Goal: Task Accomplishment & Management: Manage account settings

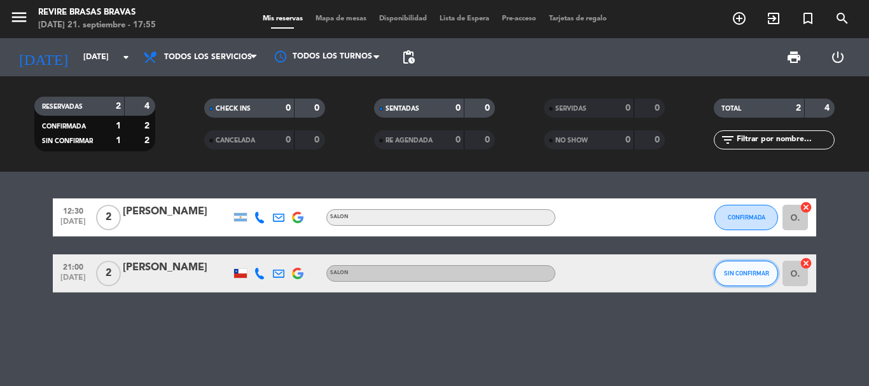
click at [740, 270] on span "SIN CONFIRMAR" at bounding box center [746, 273] width 45 height 7
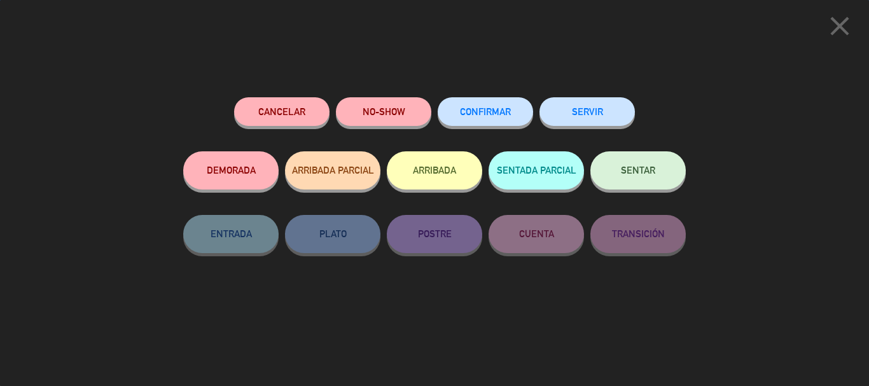
click at [481, 121] on button "CONFIRMAR" at bounding box center [485, 111] width 95 height 29
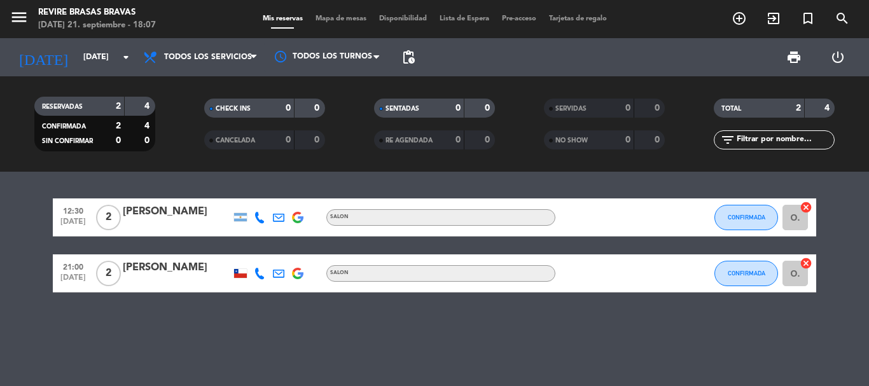
click at [595, 354] on div "12:30 [DATE] 2 [PERSON_NAME] SALON CONFIRMADA O. cancel 21:00 [DATE] 2 [PERSON_…" at bounding box center [434, 279] width 869 height 214
click at [120, 55] on icon "arrow_drop_down" at bounding box center [125, 57] width 15 height 15
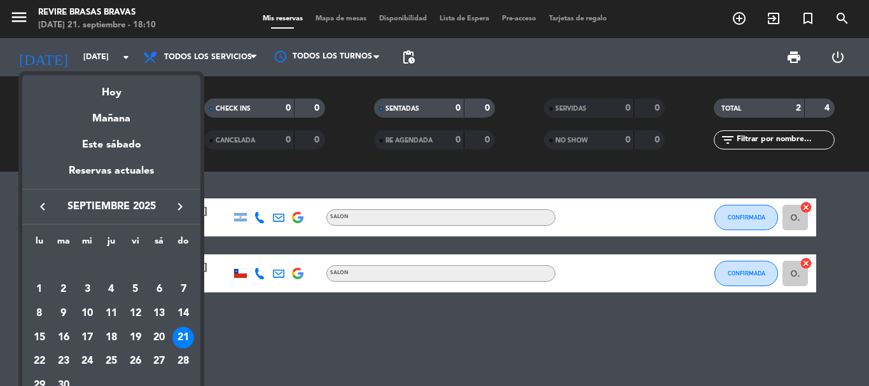
click at [160, 340] on div "20" at bounding box center [159, 338] width 22 height 22
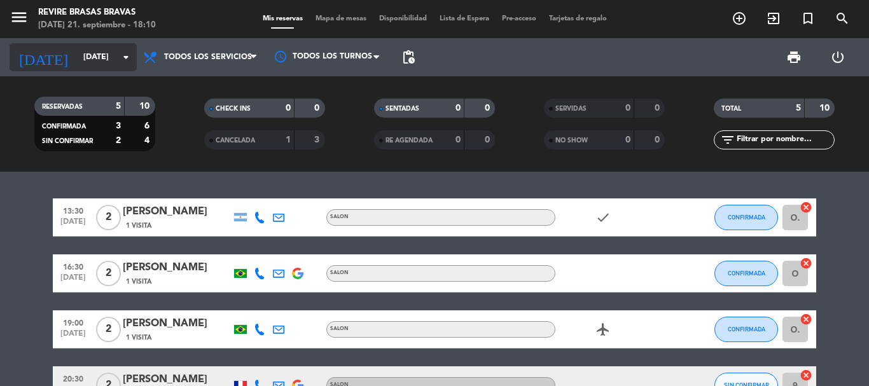
click at [125, 58] on icon "arrow_drop_down" at bounding box center [125, 57] width 15 height 15
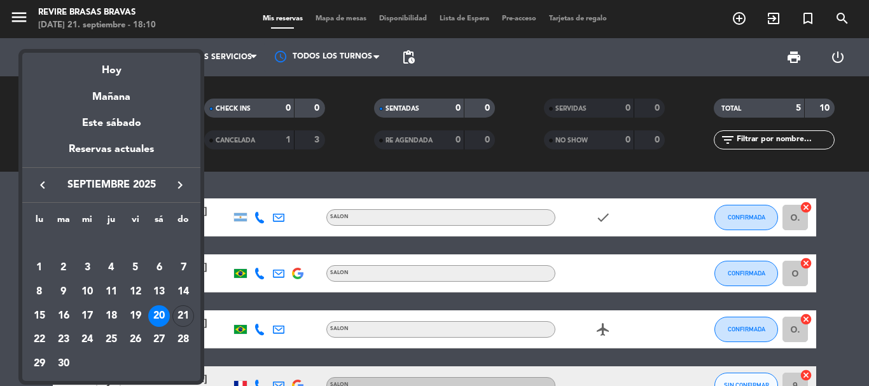
click at [190, 314] on div "21" at bounding box center [183, 316] width 22 height 22
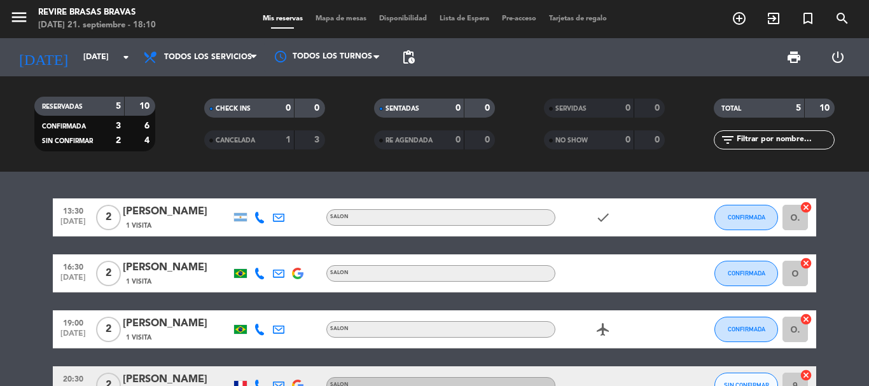
type input "[DATE]"
